Goal: Task Accomplishment & Management: Use online tool/utility

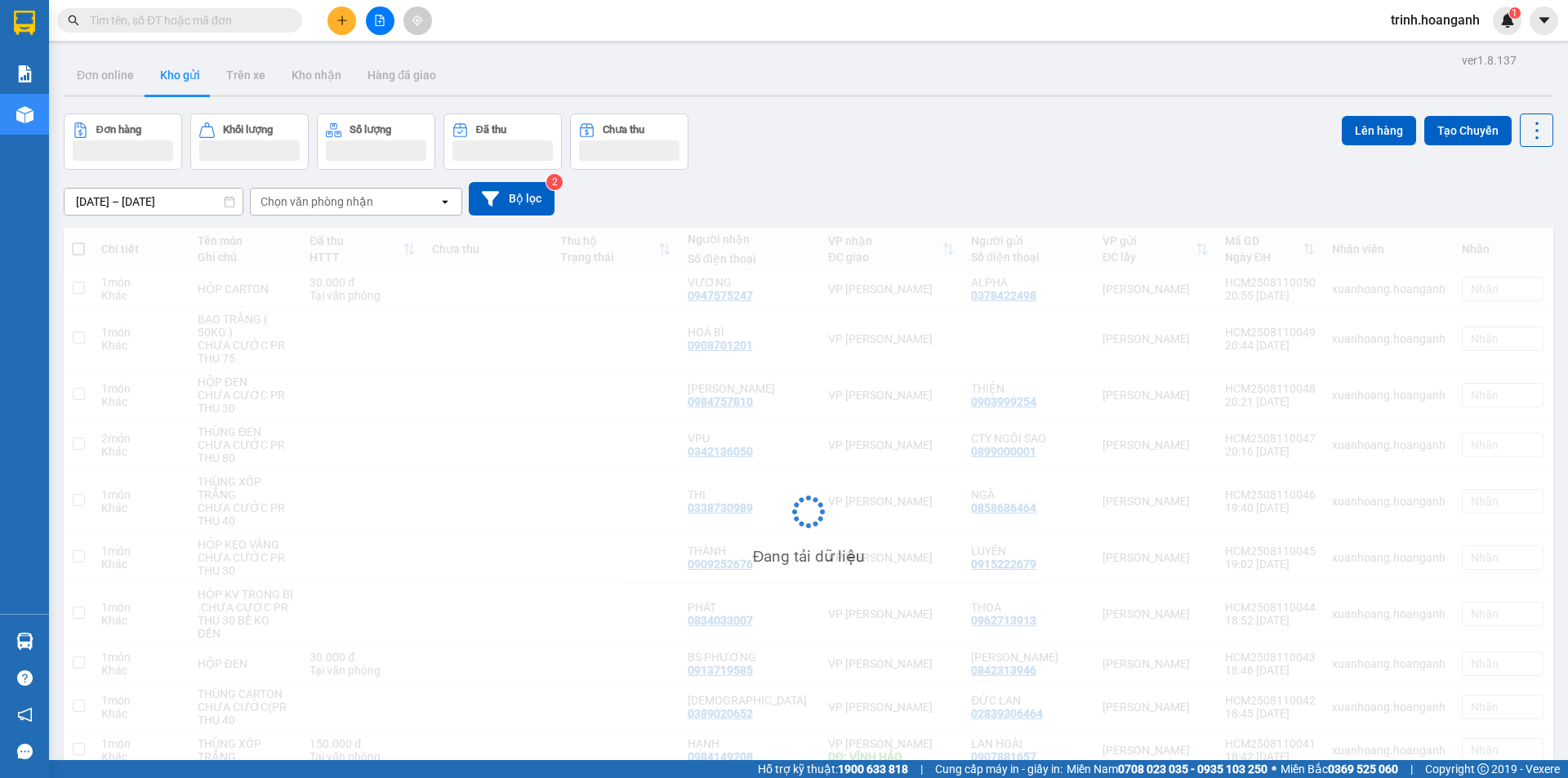
click at [390, 37] on div "Kết quả tìm kiếm ( 0 ) Bộ lọc No Data trinh.hoanganh 1" at bounding box center [784, 20] width 1568 height 41
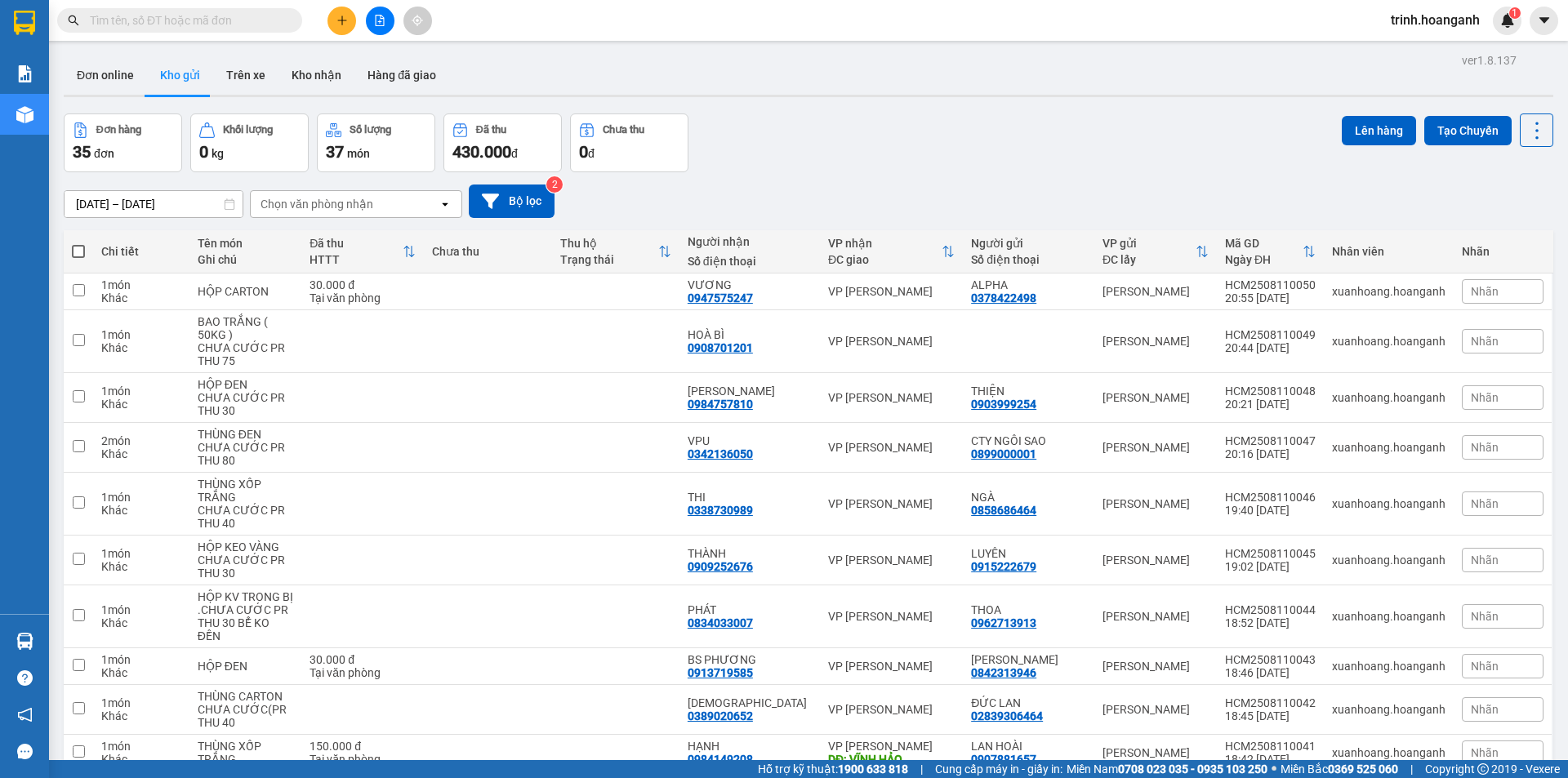
click at [384, 10] on button at bounding box center [379, 20] width 28 height 28
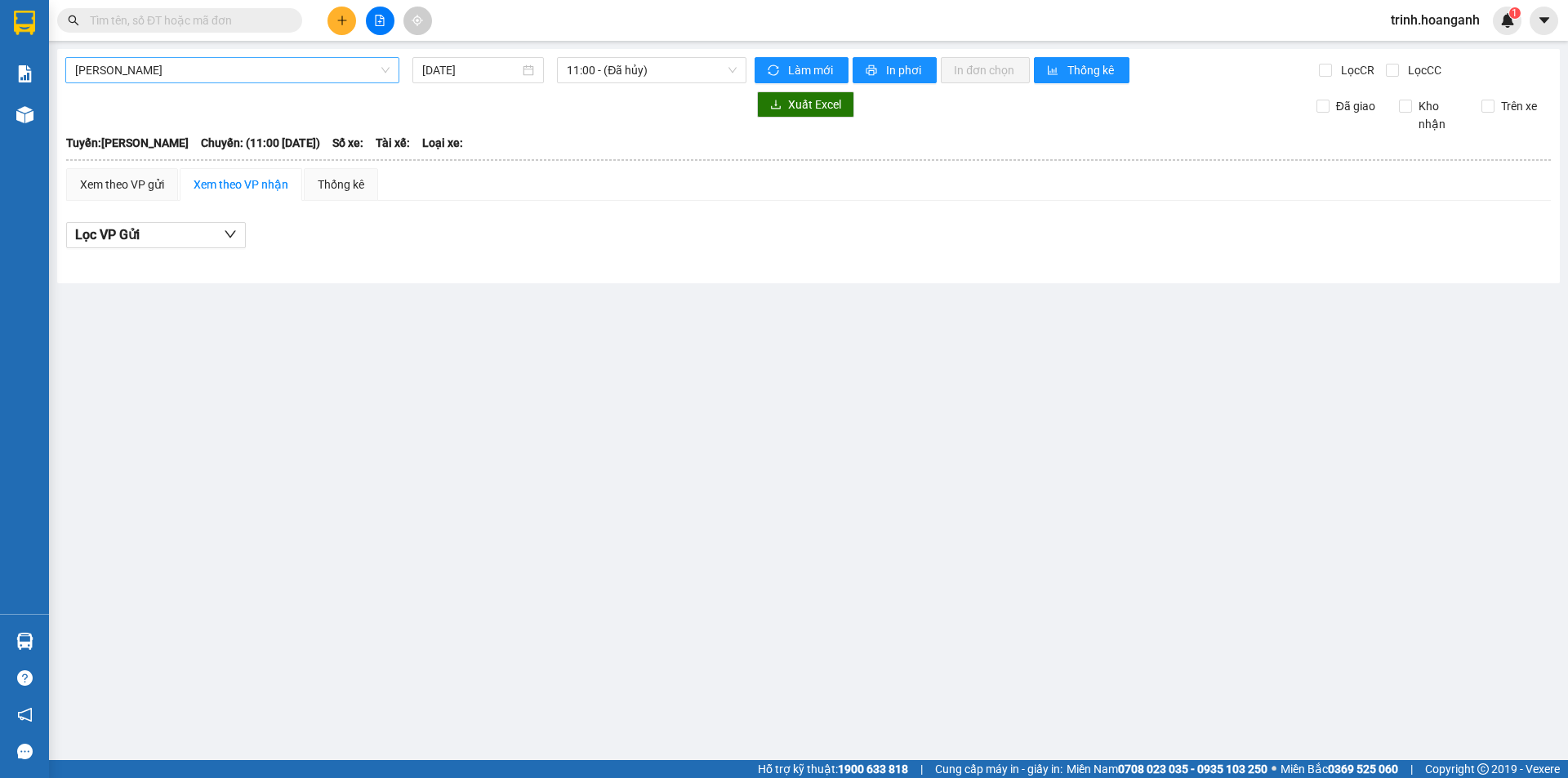
click at [246, 78] on span "[PERSON_NAME]" at bounding box center [232, 70] width 314 height 25
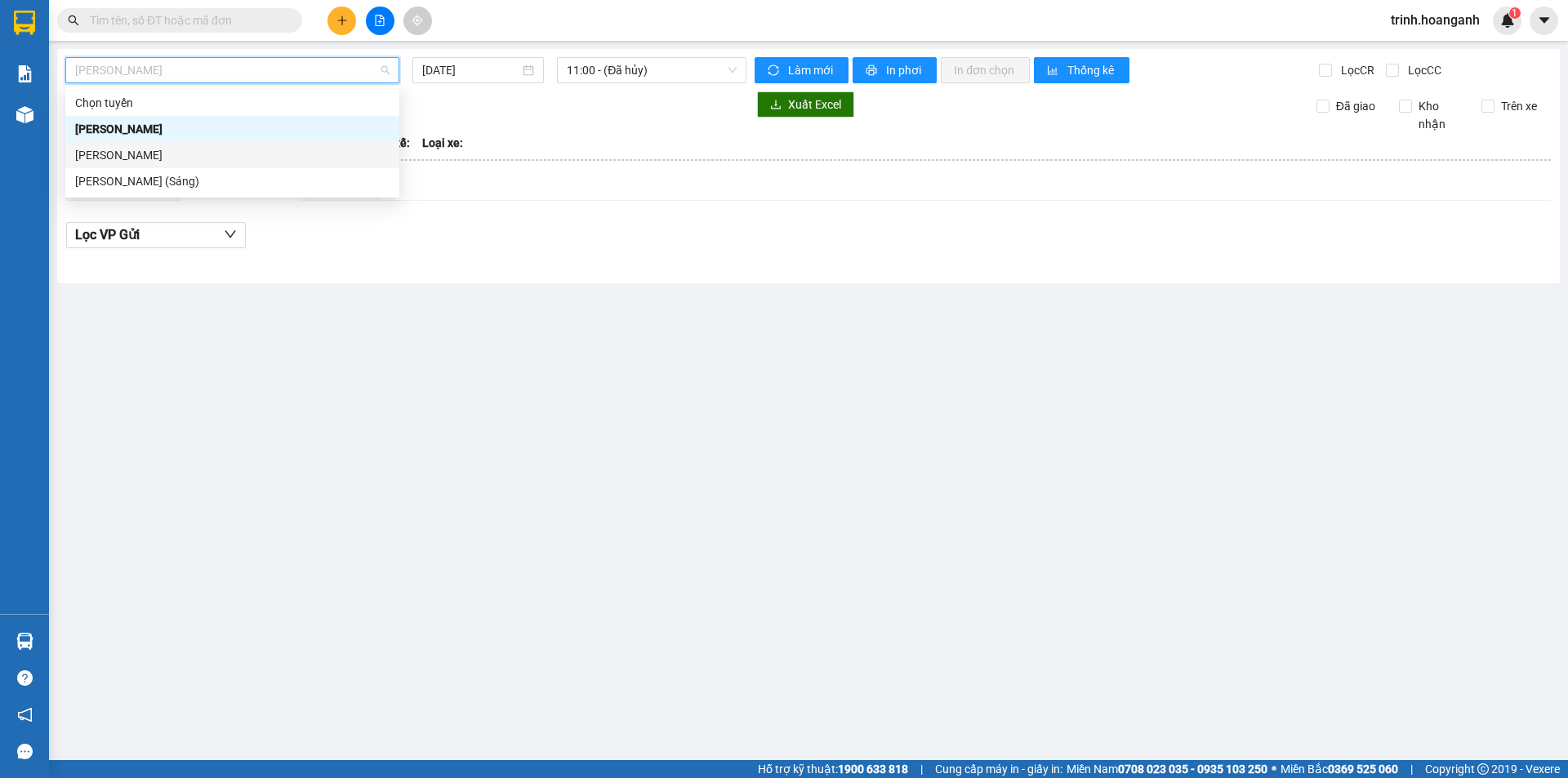
drag, startPoint x: 271, startPoint y: 174, endPoint x: 283, endPoint y: 157, distance: 20.8
click at [283, 157] on div "Chọn tuyến [PERSON_NAME] - [GEOGRAPHIC_DATA][PERSON_NAME][GEOGRAPHIC_DATA] ([GE…" at bounding box center [232, 142] width 334 height 105
click at [283, 157] on div "[PERSON_NAME]" at bounding box center [232, 156] width 314 height 18
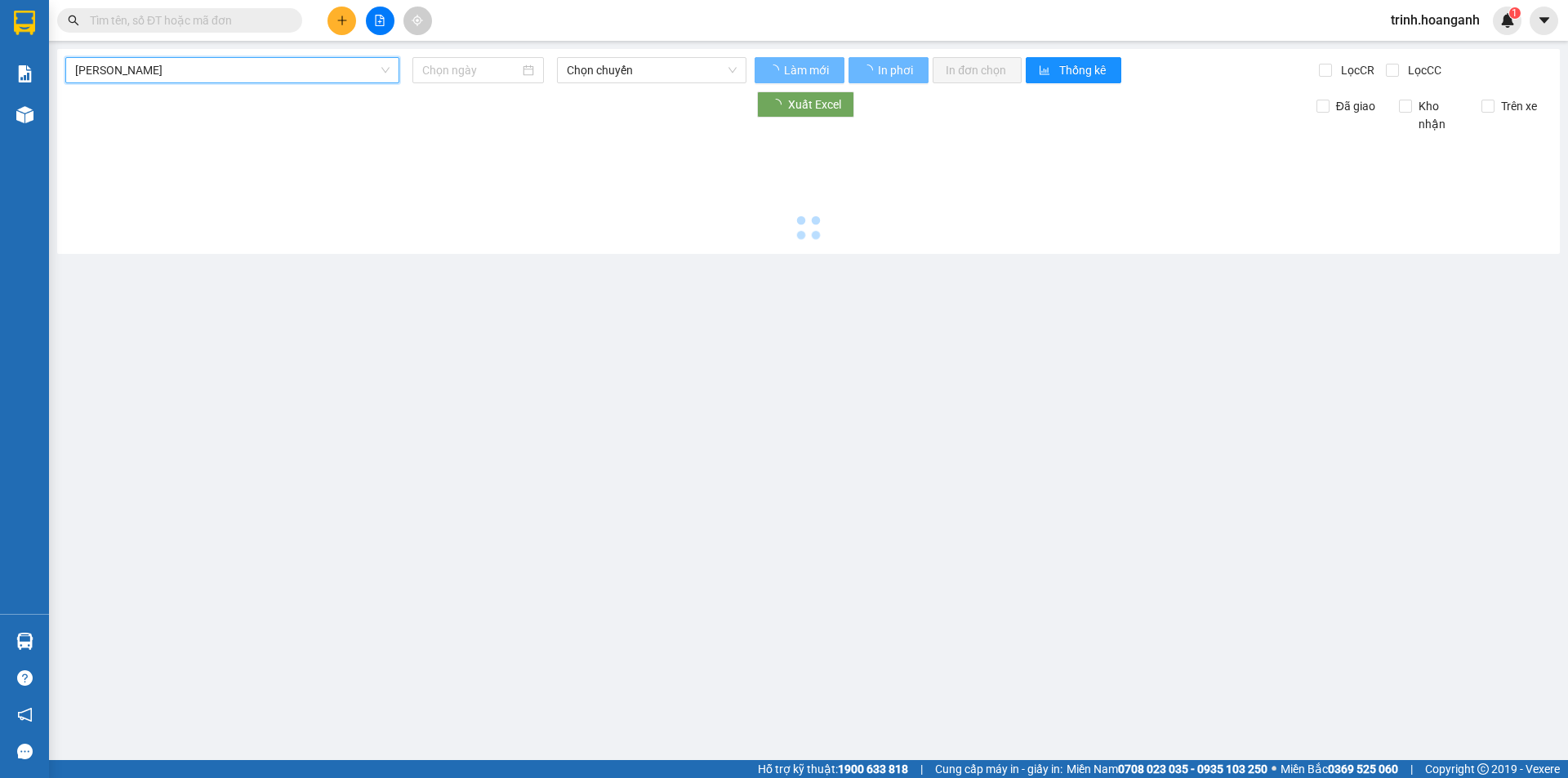
type input "[DATE]"
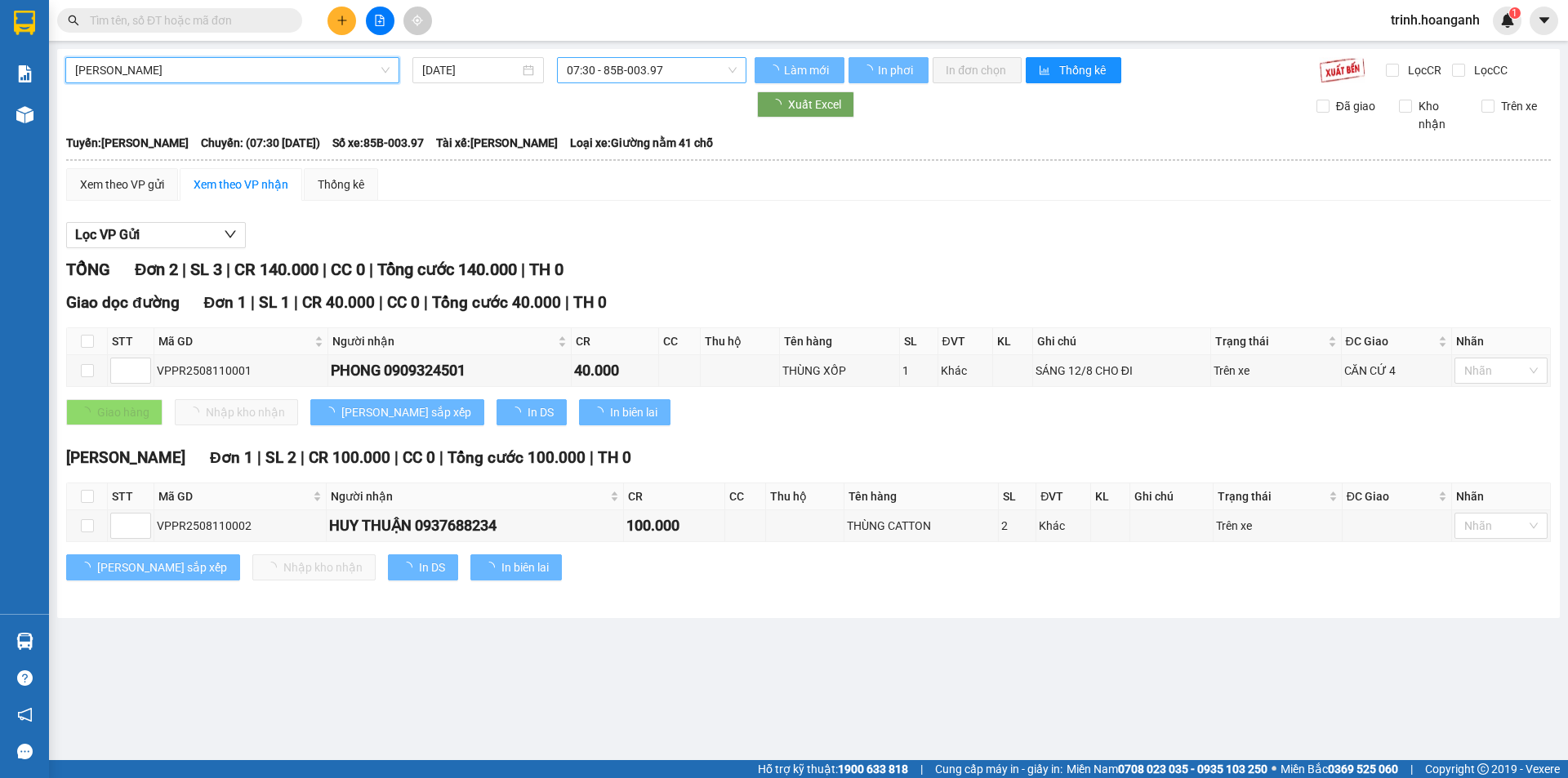
click at [678, 67] on span "07:30 - 85B-003.97" at bounding box center [652, 70] width 170 height 25
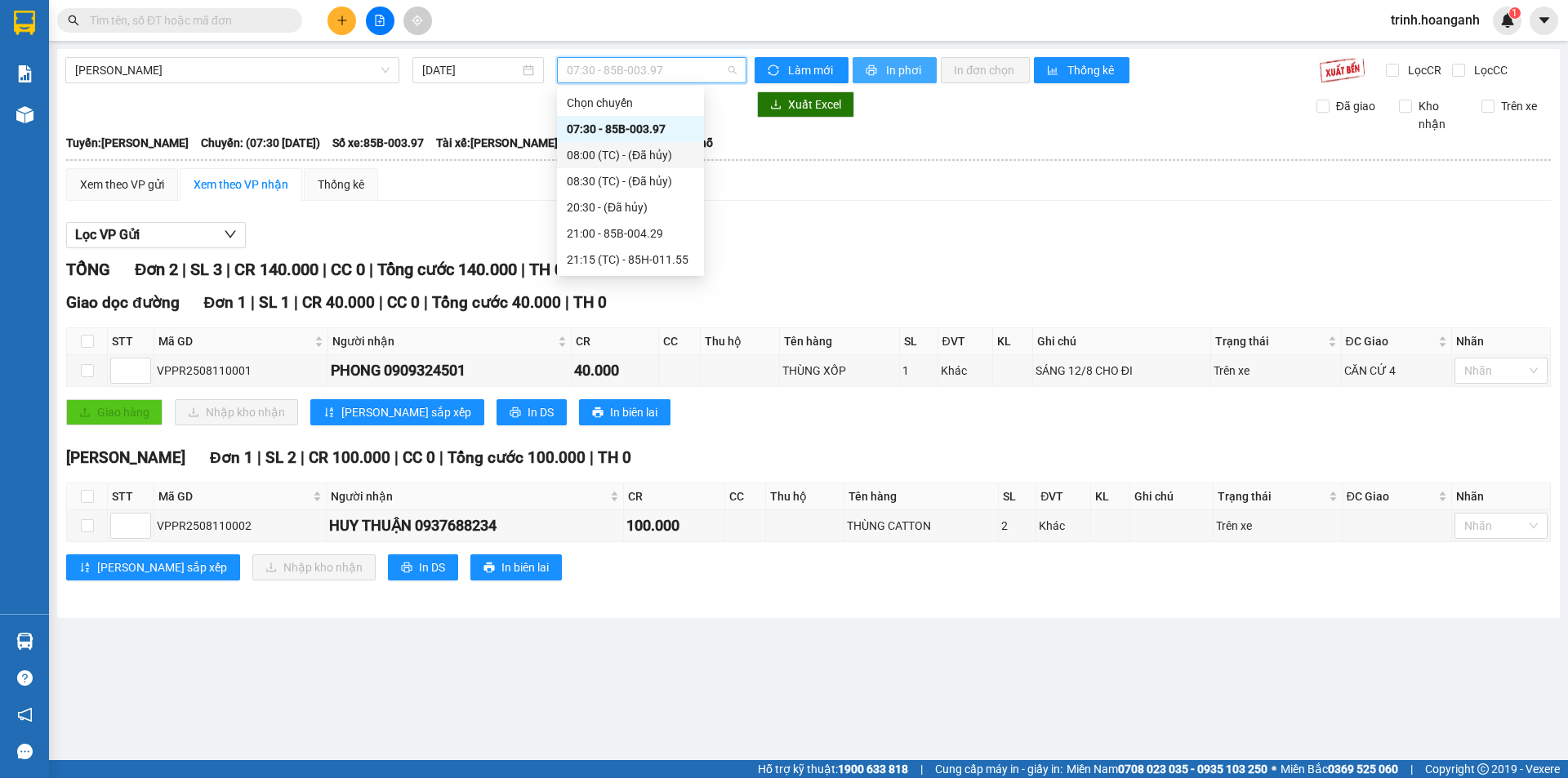
click at [894, 72] on span "In phơi" at bounding box center [904, 70] width 37 height 18
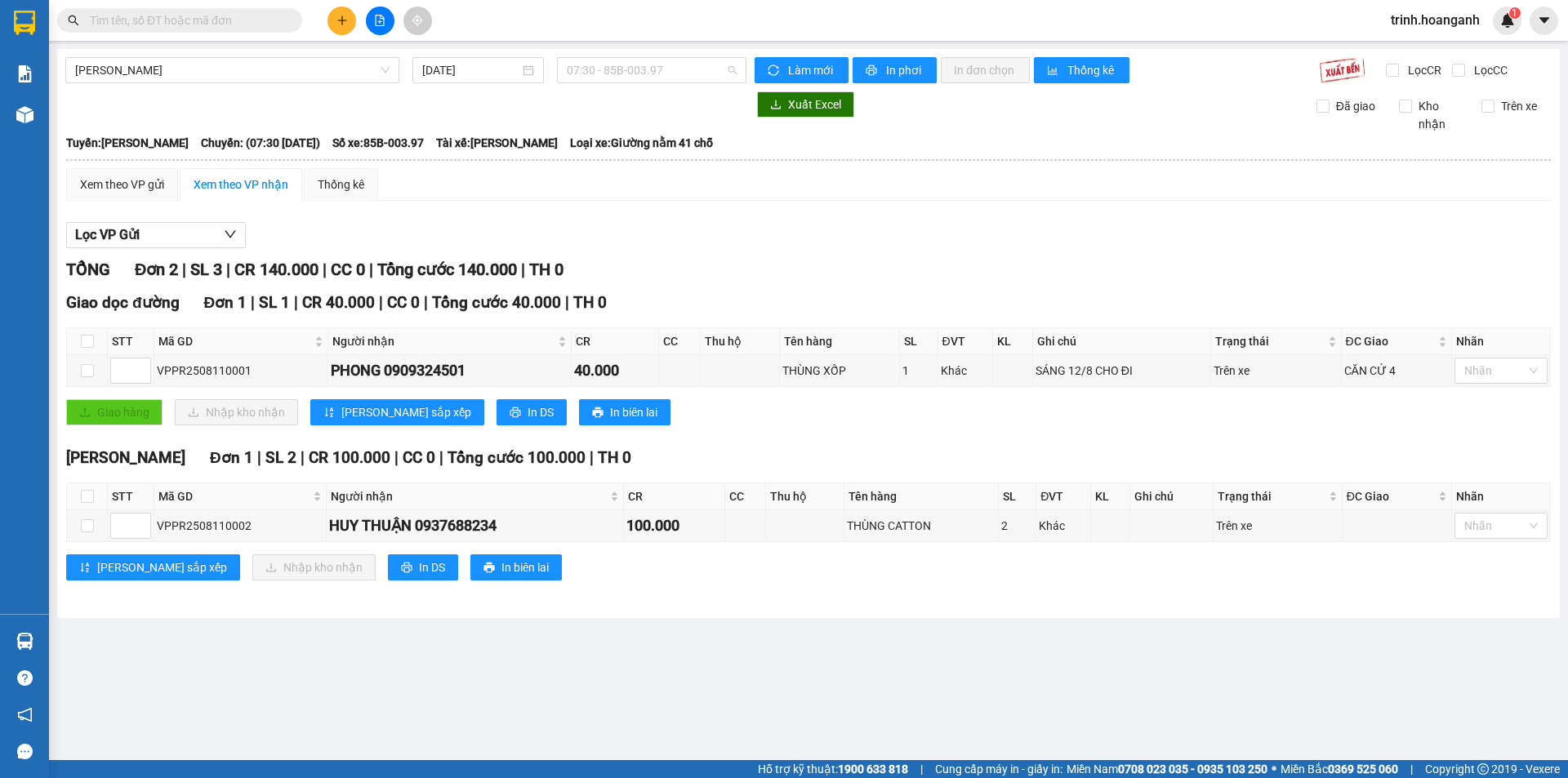
drag, startPoint x: 645, startPoint y: 63, endPoint x: 662, endPoint y: 113, distance: 52.8
click at [650, 62] on span "07:30 - 85B-003.97" at bounding box center [652, 70] width 170 height 25
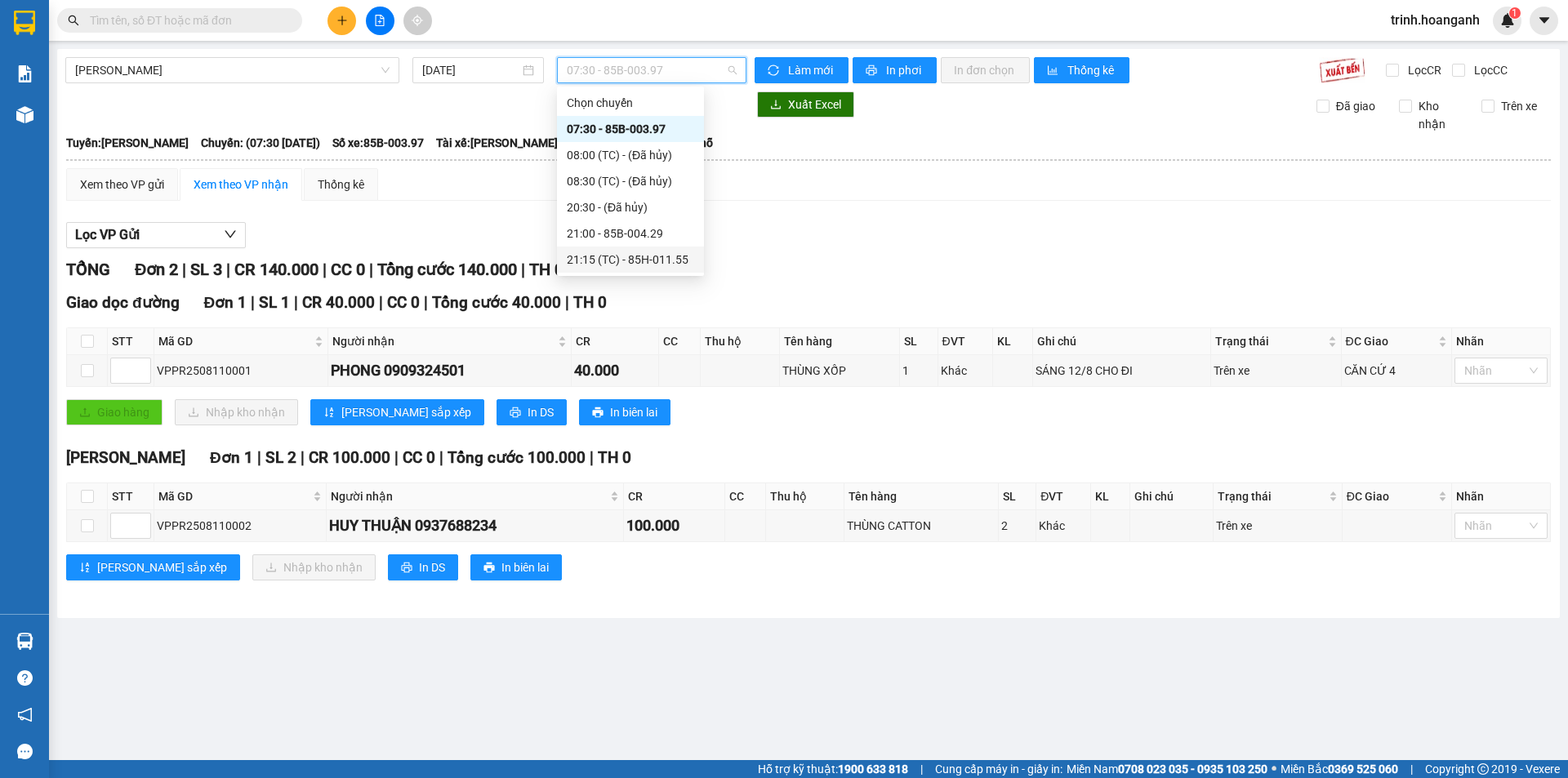
click at [675, 266] on div "21:15 (TC) - 85H-011.55" at bounding box center [631, 259] width 127 height 18
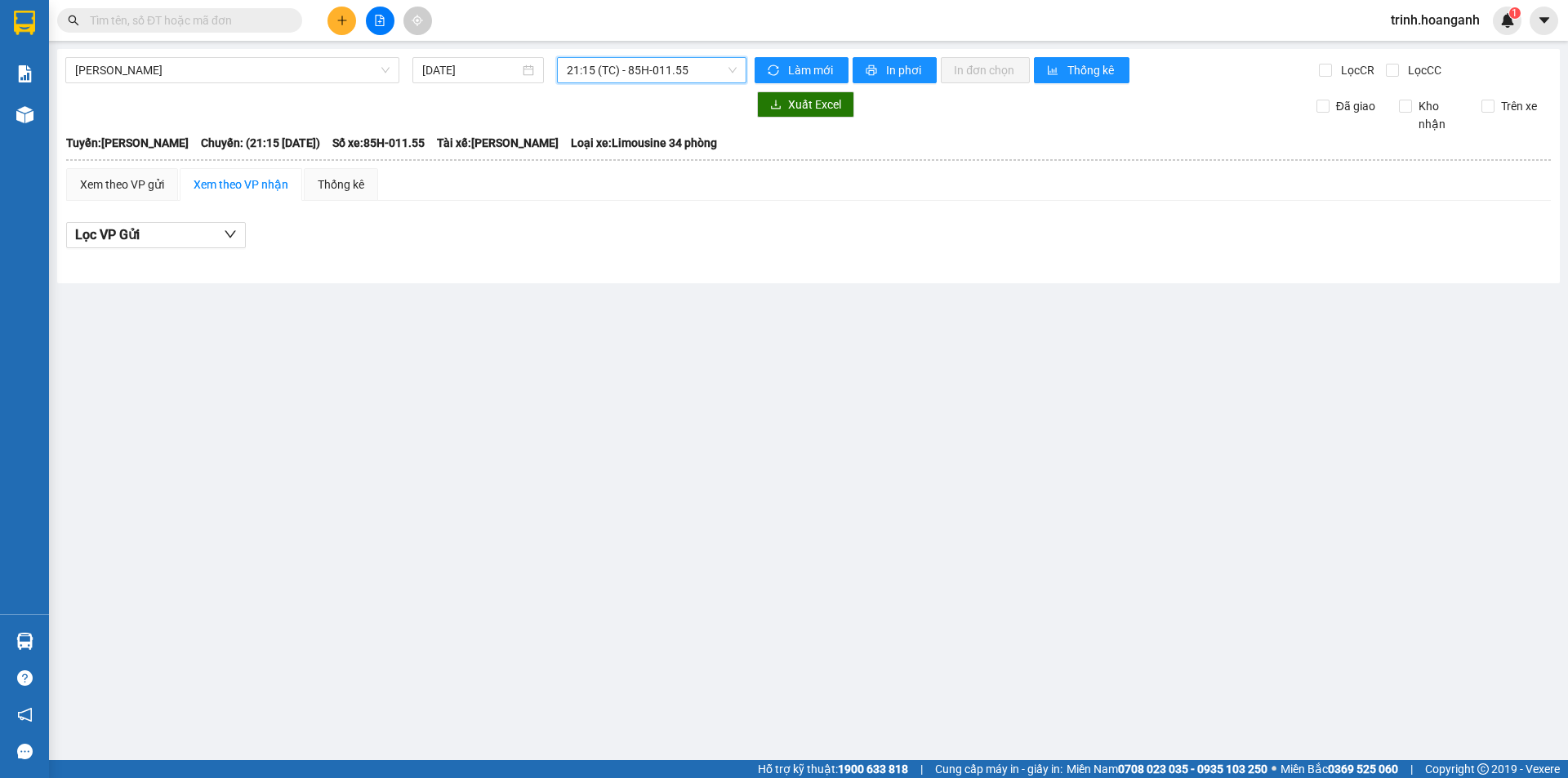
click at [703, 85] on div "[PERSON_NAME] [DATE] 21:15 21:15 (TC) - 85H-011.55 Làm mới In phơi In đơn chọn …" at bounding box center [808, 167] width 1502 height 235
click at [710, 70] on span "21:15 (TC) - 85H-011.55" at bounding box center [652, 70] width 170 height 25
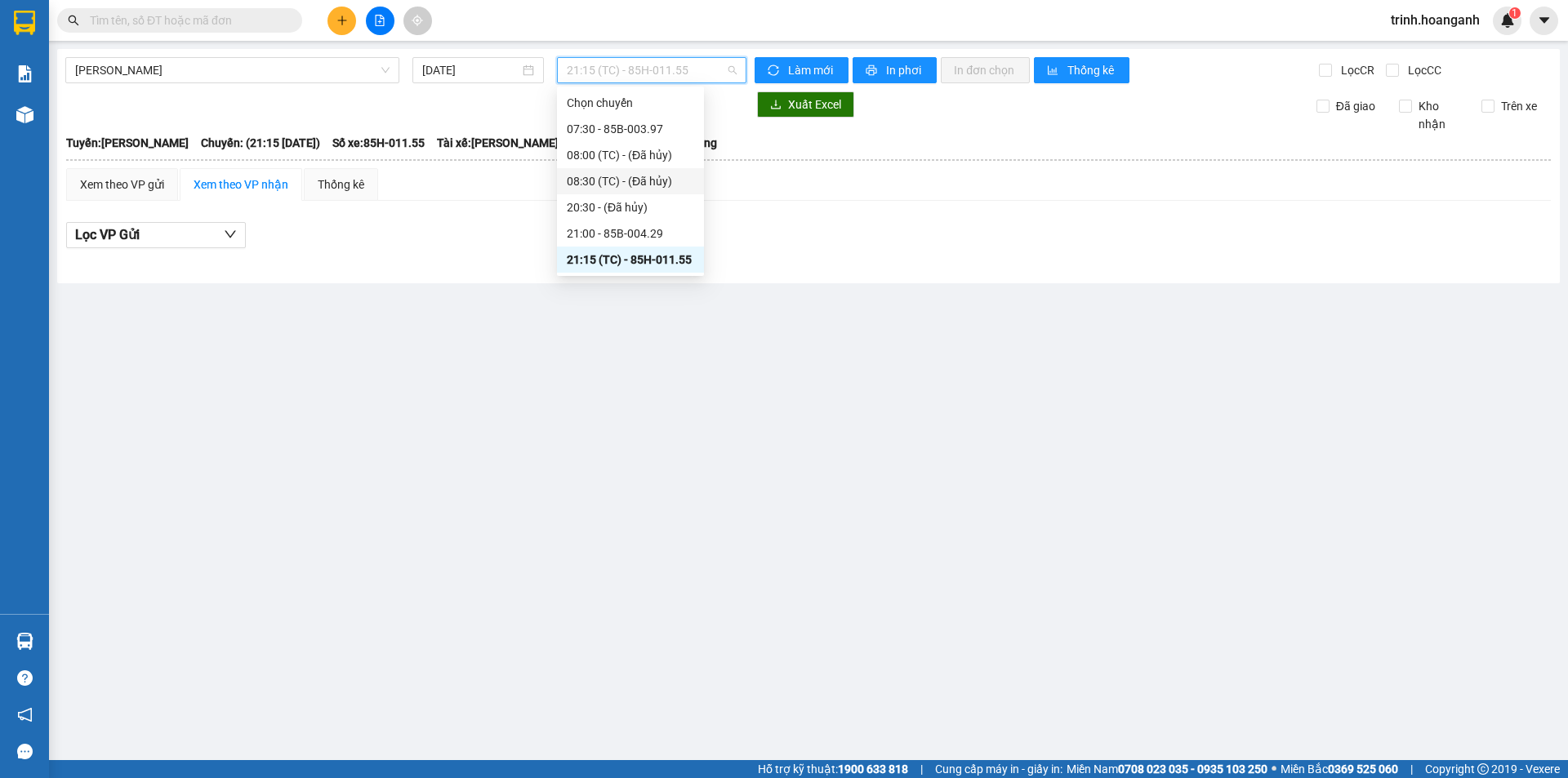
drag, startPoint x: 681, startPoint y: 190, endPoint x: 682, endPoint y: 124, distance: 66.0
click at [679, 187] on div "08:30 (TC) - (Đã hủy)" at bounding box center [630, 181] width 147 height 26
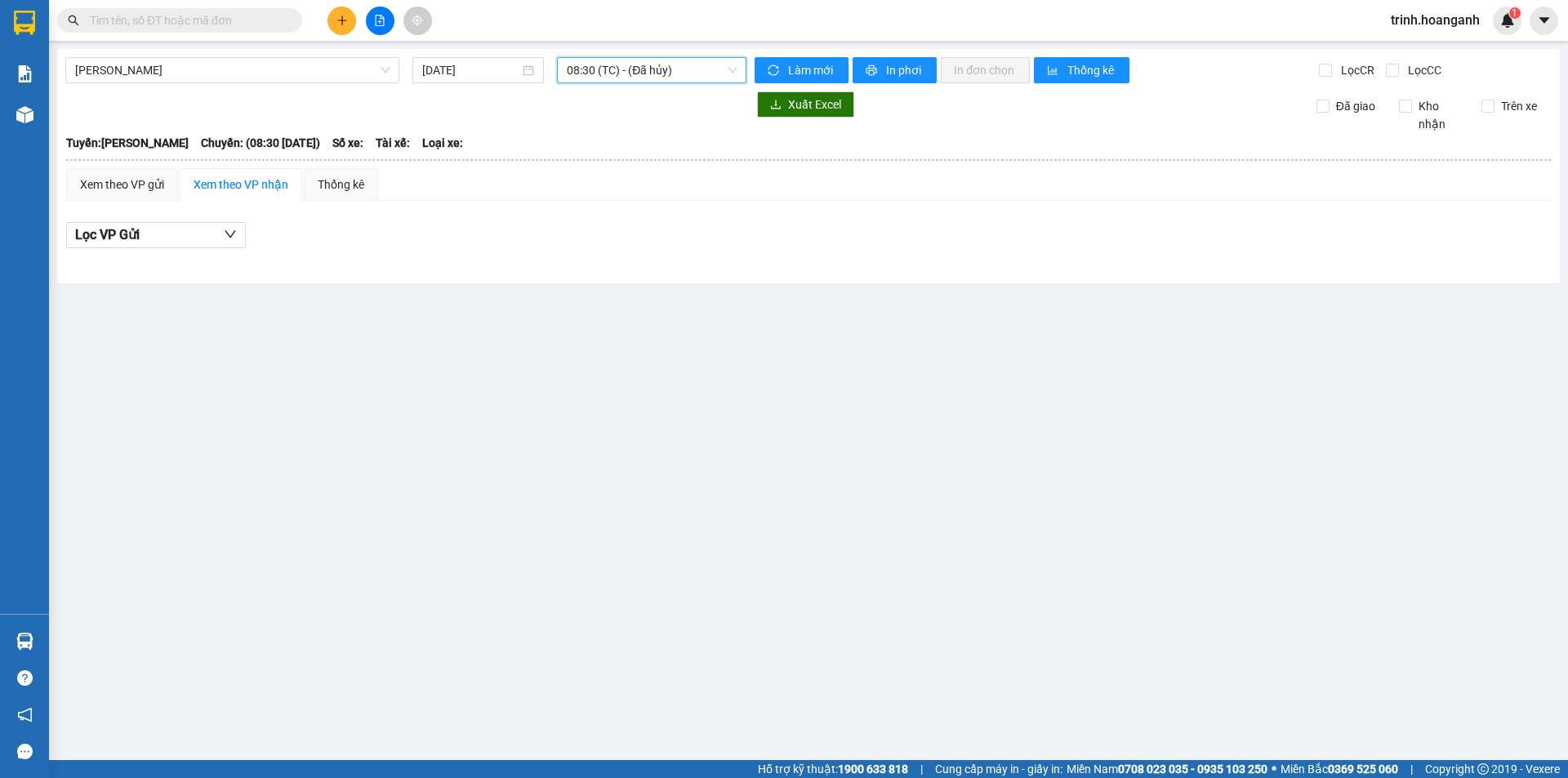
drag, startPoint x: 695, startPoint y: 72, endPoint x: 699, endPoint y: 99, distance: 27.3
click at [696, 72] on span "08:30 (TC) - (Đã hủy)" at bounding box center [652, 70] width 170 height 25
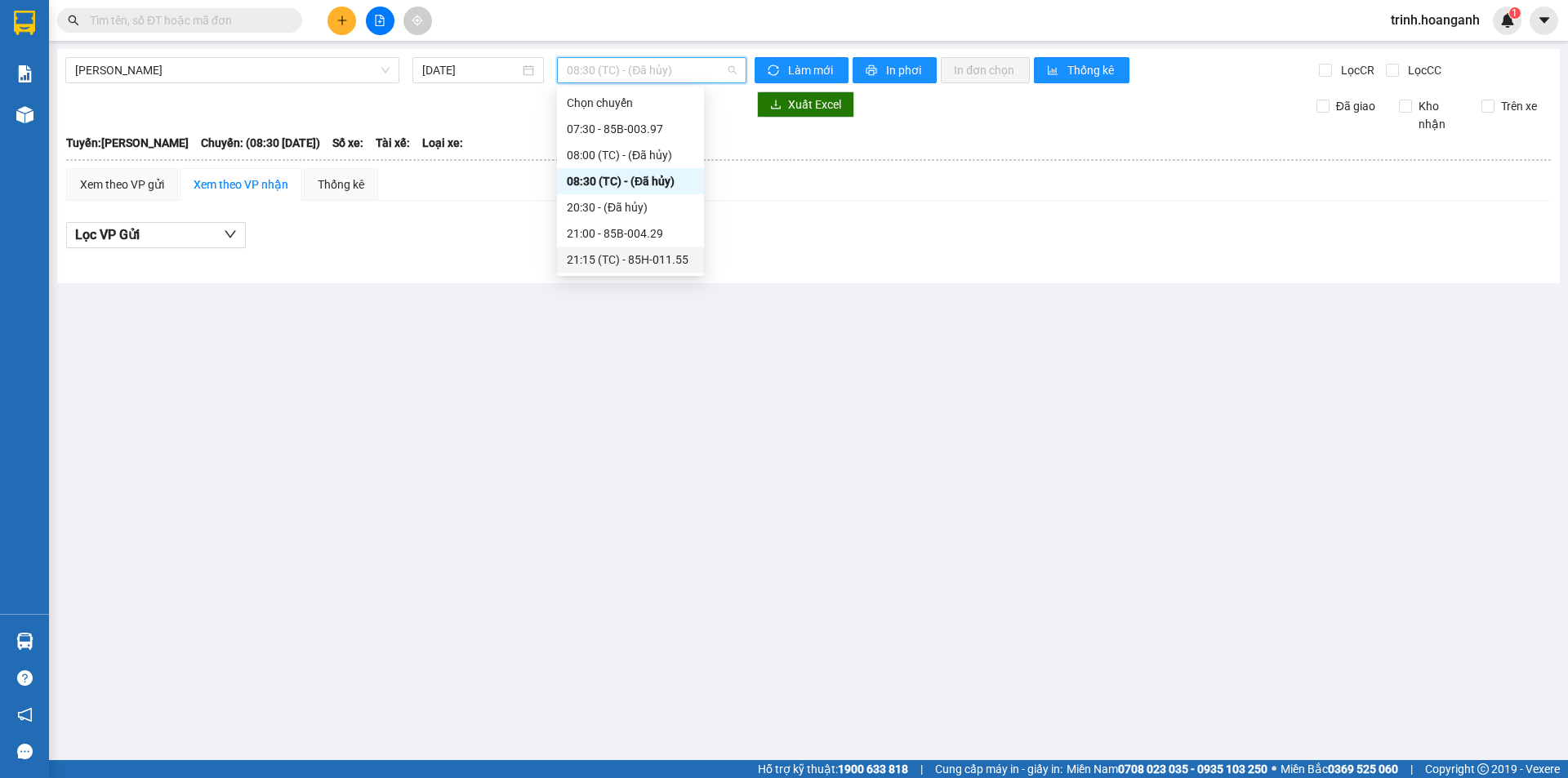
click at [685, 261] on div "21:15 (TC) - 85H-011.55" at bounding box center [631, 259] width 127 height 18
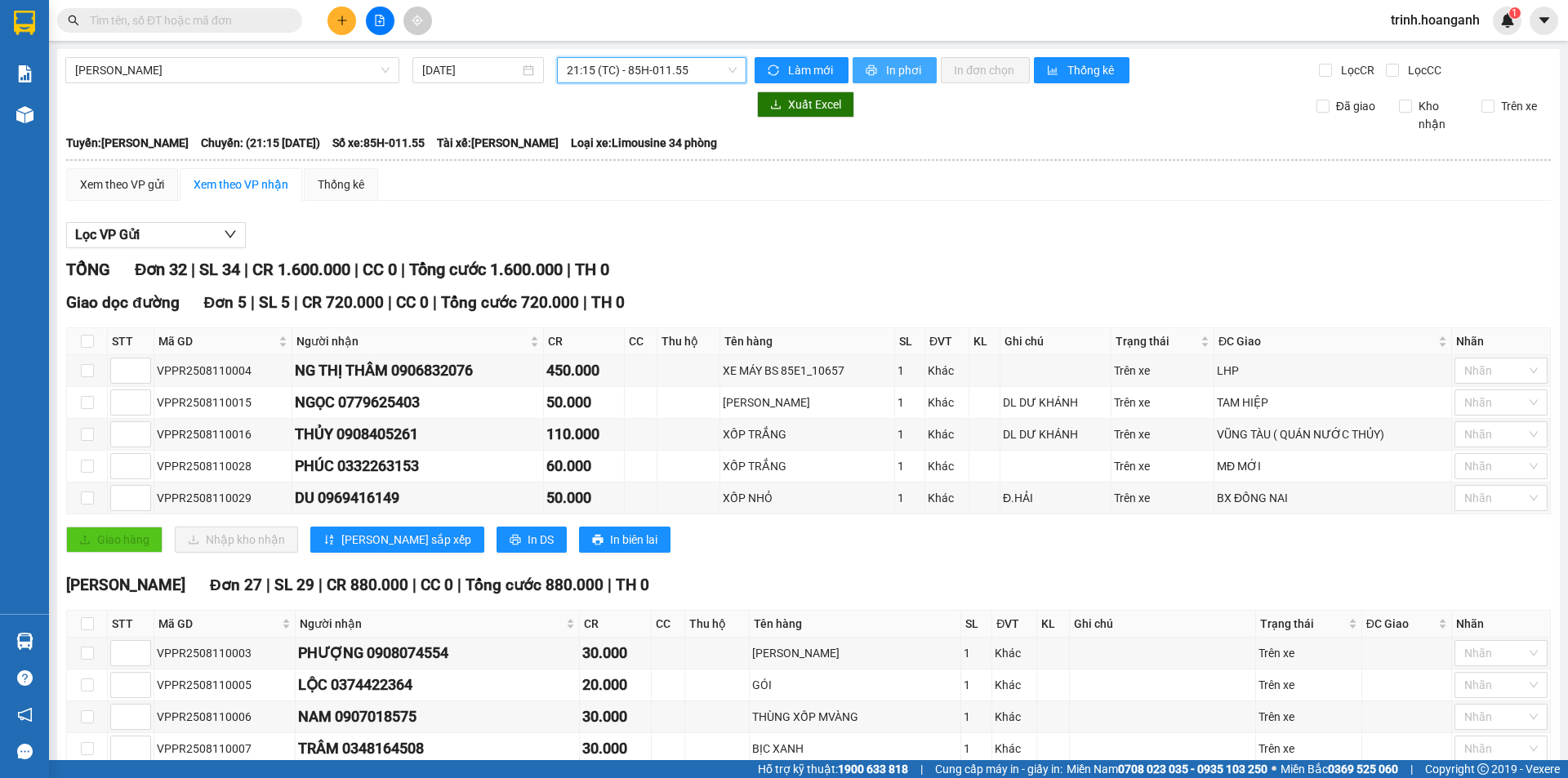
drag, startPoint x: 885, startPoint y: 92, endPoint x: 902, endPoint y: 63, distance: 33.6
click at [886, 92] on div "Xuất Excel" at bounding box center [1020, 104] width 531 height 26
click at [902, 63] on span "In phơi" at bounding box center [904, 70] width 37 height 18
